Goal: Check status: Check status

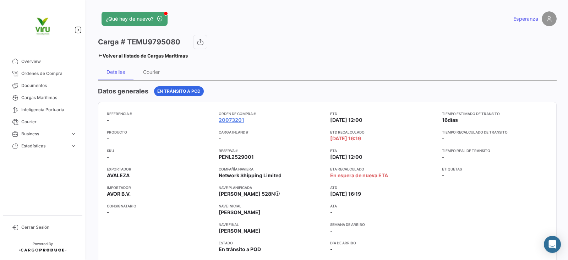
scroll to position [408, 0]
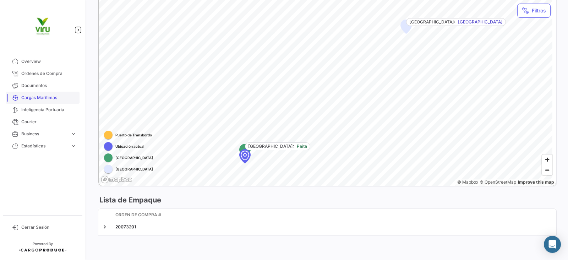
click at [44, 95] on span "Cargas Marítimas" at bounding box center [48, 97] width 55 height 6
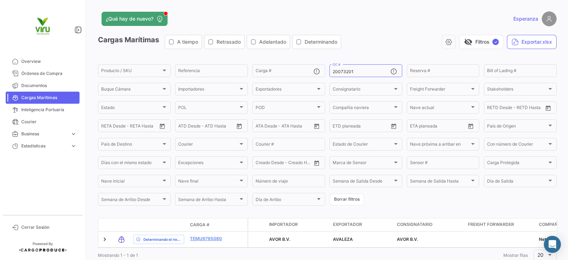
click at [44, 95] on span "Cargas Marítimas" at bounding box center [48, 97] width 55 height 6
drag, startPoint x: 363, startPoint y: 70, endPoint x: 316, endPoint y: 68, distance: 47.3
click at [0, 0] on div "Producto / SKU Producto / SKU Referencia Carga # 20073201 OC # Reserva # Bill o…" at bounding box center [0, 0] width 0 height 0
click at [342, 199] on button "Borrar filtros" at bounding box center [347, 200] width 35 height 12
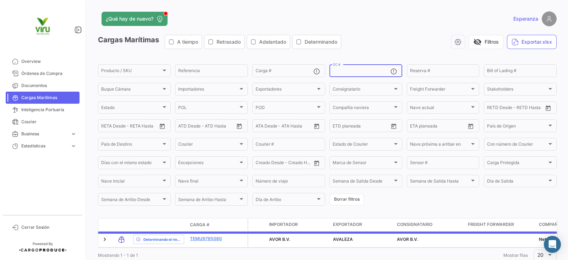
click at [363, 70] on input "OC #" at bounding box center [362, 71] width 58 height 5
paste input "20075517"
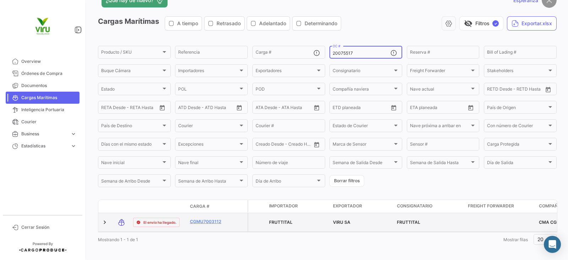
scroll to position [28, 0]
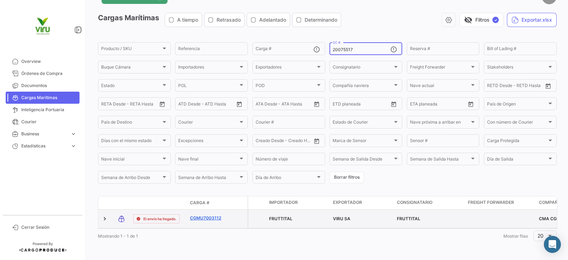
type input "20075517"
click at [217, 215] on link "CGMU7003112" at bounding box center [208, 218] width 37 height 6
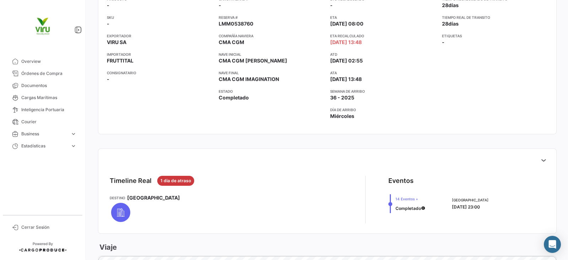
scroll to position [177, 0]
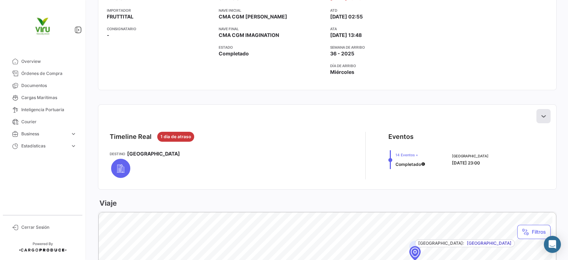
click at [540, 114] on icon at bounding box center [543, 116] width 7 height 7
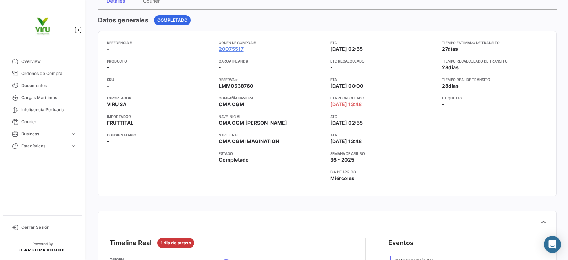
scroll to position [44, 0]
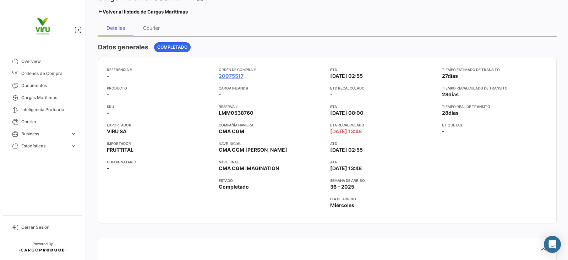
click at [379, 188] on app-card-info-label "Semana de Arribo 36 - 2025" at bounding box center [383, 184] width 106 height 13
click at [379, 188] on app-card-info-value "36 - 2025" at bounding box center [383, 186] width 106 height 7
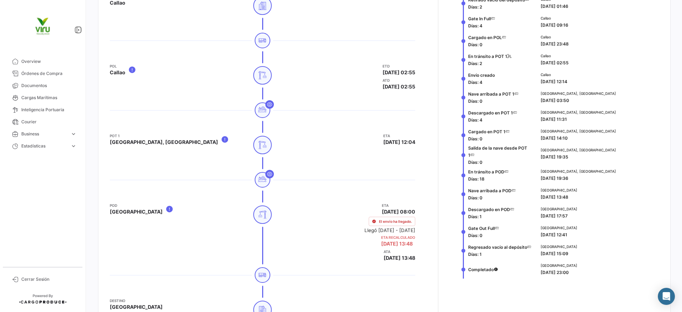
scroll to position [333, 0]
click at [531, 215] on div "Descargado en POD Días: 1 [GEOGRAPHIC_DATA] [DATE] 17:57" at bounding box center [560, 213] width 198 height 19
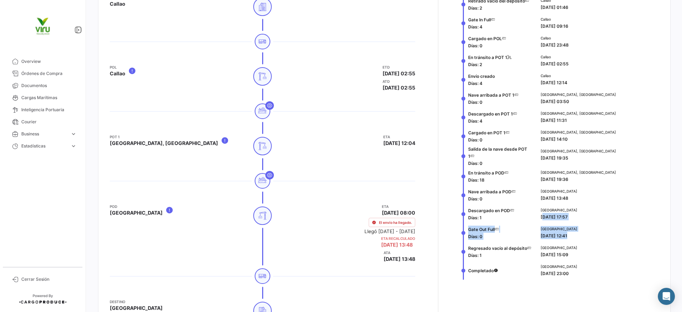
drag, startPoint x: 531, startPoint y: 215, endPoint x: 586, endPoint y: 236, distance: 58.8
click at [568, 236] on div "Retirado vacío del depósito Días: 2 Callao [DATE] 01:46 Gate In Full Días: 4 Ca…" at bounding box center [560, 137] width 198 height 285
click at [568, 237] on div "[GEOGRAPHIC_DATA] [DATE] 12:41" at bounding box center [597, 232] width 115 height 13
click at [568, 255] on div "Livorno [DATE] 15:09" at bounding box center [597, 251] width 115 height 13
drag, startPoint x: 588, startPoint y: 255, endPoint x: 566, endPoint y: 255, distance: 22.4
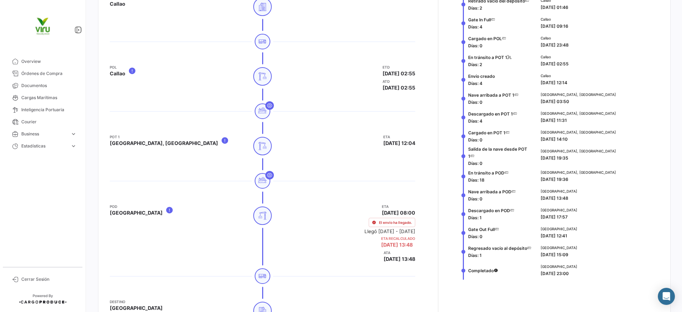
click at [568, 255] on div "Livorno [DATE] 15:09" at bounding box center [597, 251] width 115 height 13
click at [558, 255] on span "[DATE] 15:09" at bounding box center [554, 254] width 28 height 5
click at [538, 251] on div "Livorno [DATE] 15:09" at bounding box center [598, 251] width 121 height 19
click at [568, 251] on div "Livorno [DATE] 15:09" at bounding box center [597, 251] width 115 height 13
click at [568, 106] on div "[GEOGRAPHIC_DATA], [GEOGRAPHIC_DATA] [DATE] 03:50" at bounding box center [598, 98] width 121 height 19
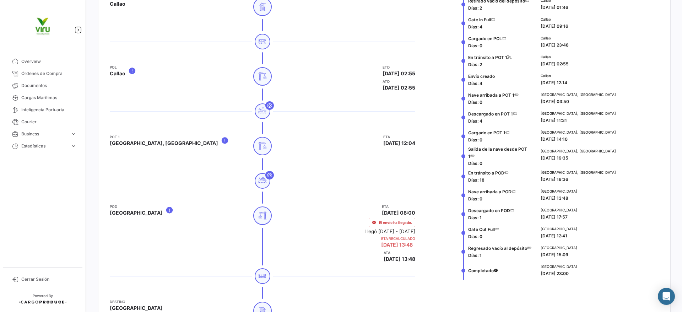
click at [568, 260] on div "Livorno [DATE] 23:00" at bounding box center [598, 270] width 121 height 19
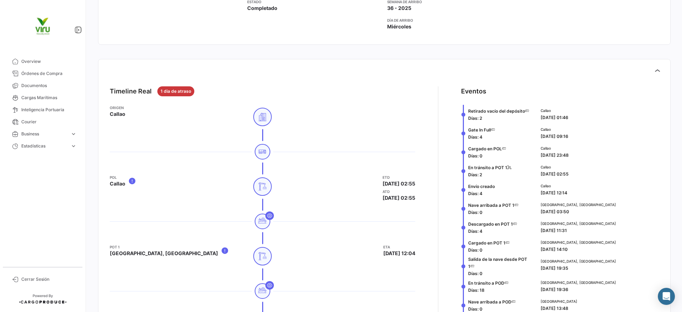
scroll to position [226, 0]
